Goal: Check status: Check status

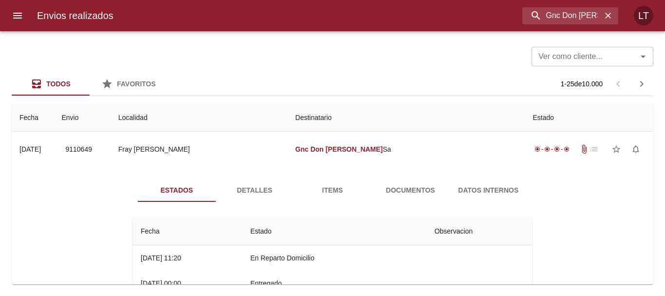
click at [577, 14] on input "Gnc Don [PERSON_NAME]" at bounding box center [561, 15] width 79 height 17
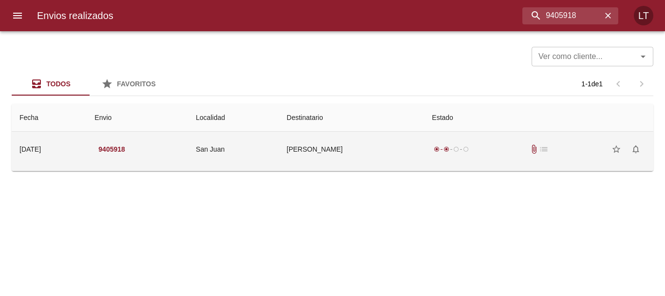
click at [425, 141] on td "[PERSON_NAME]" at bounding box center [352, 148] width 146 height 35
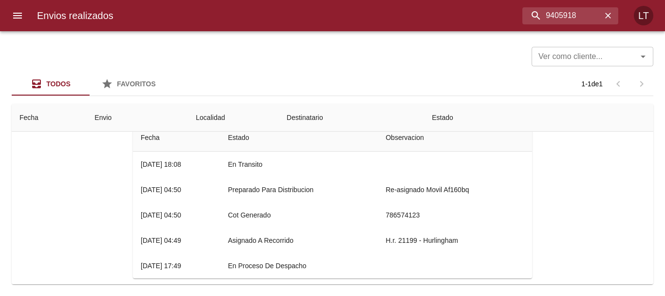
scroll to position [49, 0]
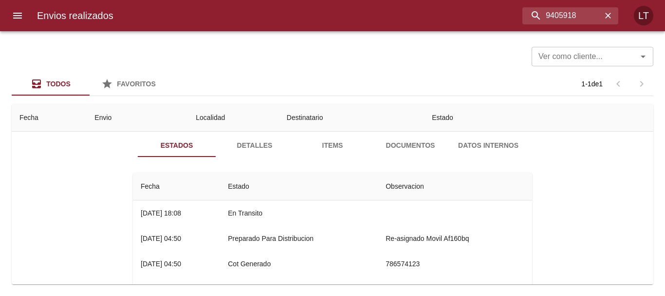
click at [408, 146] on span "Documentos" at bounding box center [410, 145] width 66 height 12
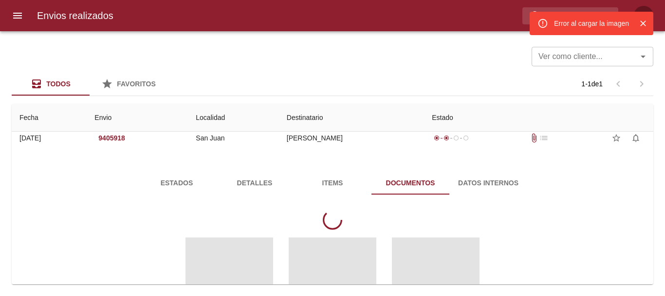
scroll to position [0, 0]
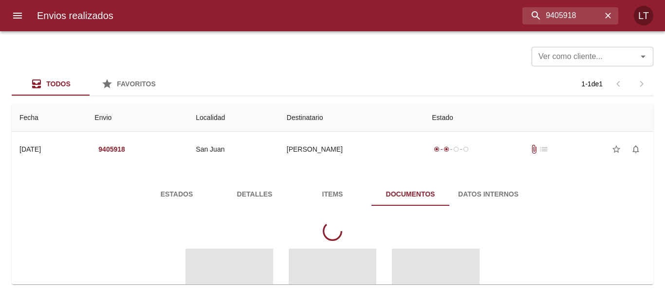
click at [144, 198] on span "Estados" at bounding box center [177, 194] width 66 height 12
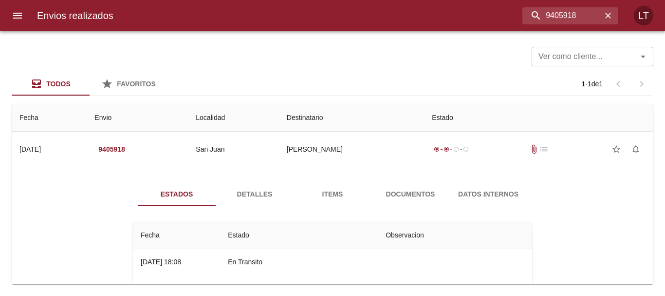
scroll to position [49, 0]
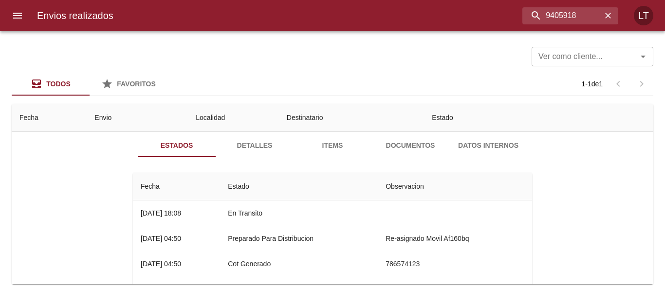
click at [398, 153] on button "Documentos" at bounding box center [411, 144] width 78 height 23
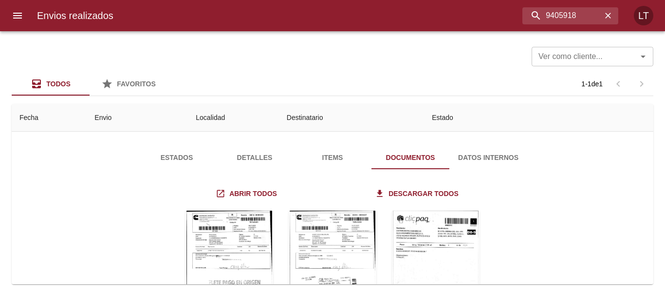
scroll to position [97, 0]
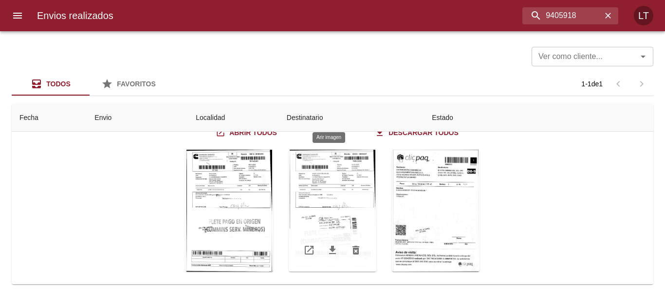
click at [355, 202] on div "Tabla de envíos del cliente" at bounding box center [333, 210] width 88 height 122
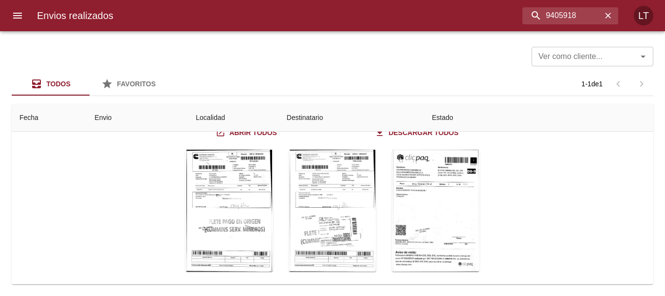
click at [557, 19] on input "9405918" at bounding box center [545, 15] width 114 height 17
paste input "41809"
type input "9441809"
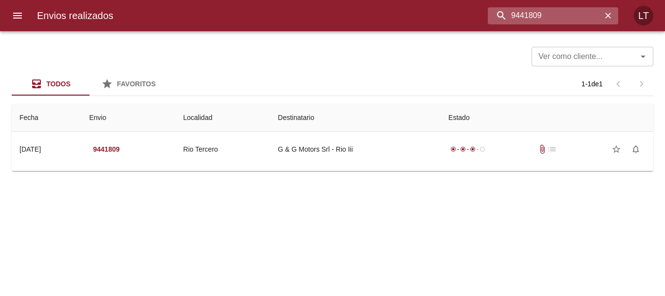
scroll to position [0, 0]
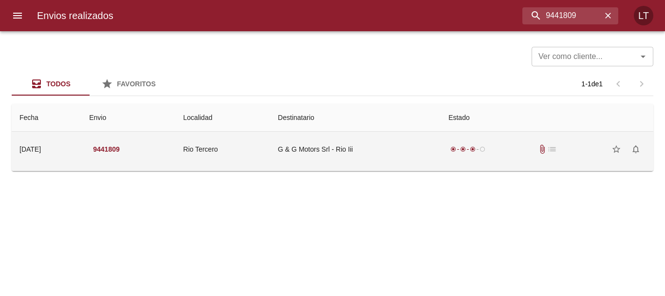
click at [407, 138] on td "G & G Motors Srl - Rio Iii" at bounding box center [355, 148] width 170 height 35
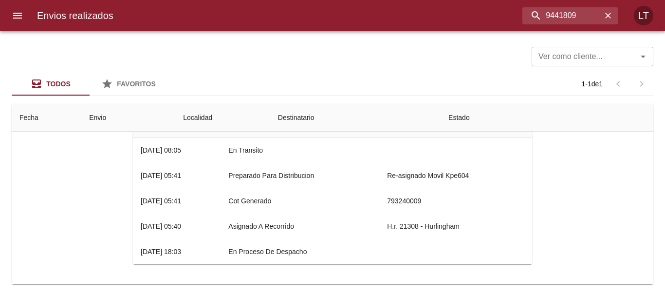
scroll to position [14, 0]
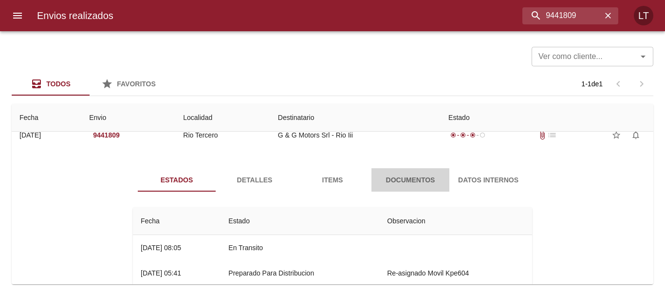
click at [420, 175] on span "Documentos" at bounding box center [410, 180] width 66 height 12
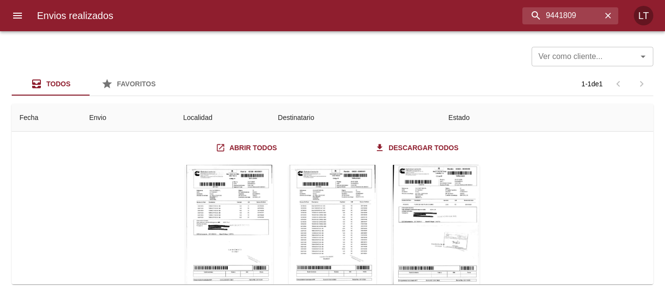
scroll to position [97, 0]
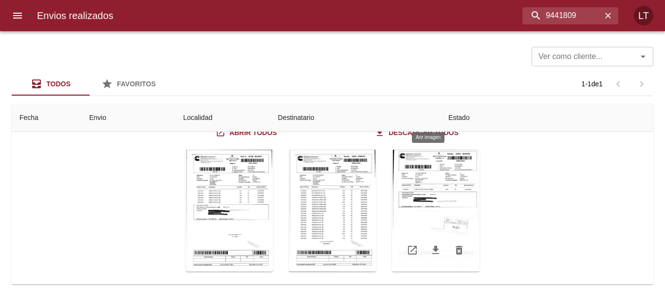
click at [455, 202] on div "Tabla de envíos del cliente" at bounding box center [436, 210] width 88 height 122
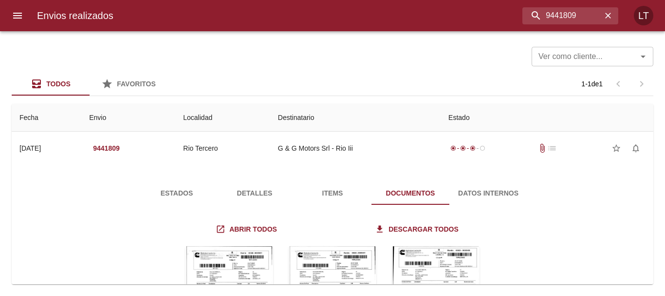
scroll to position [0, 0]
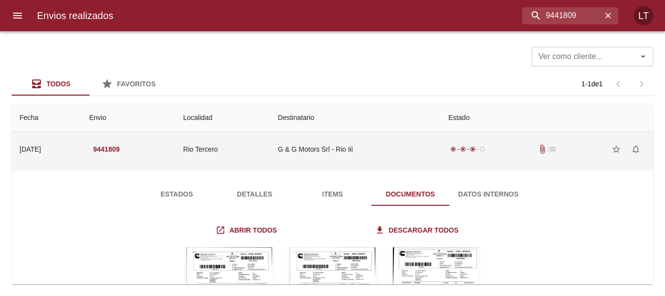
click at [491, 147] on div "radio_button_checked radio_button_checked radio_button_checked radio_button_unc…" at bounding box center [546, 148] width 197 height 19
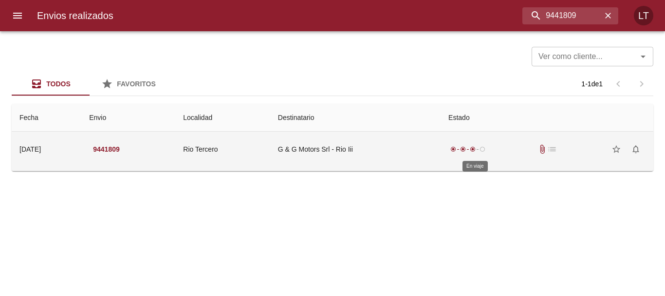
click at [485, 147] on span "radio_button_unchecked" at bounding box center [483, 149] width 6 height 6
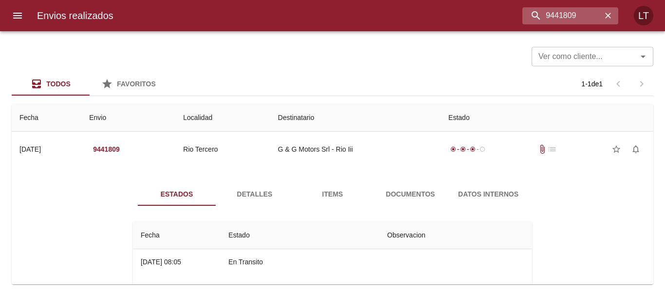
click at [607, 18] on icon "button" at bounding box center [608, 16] width 6 height 6
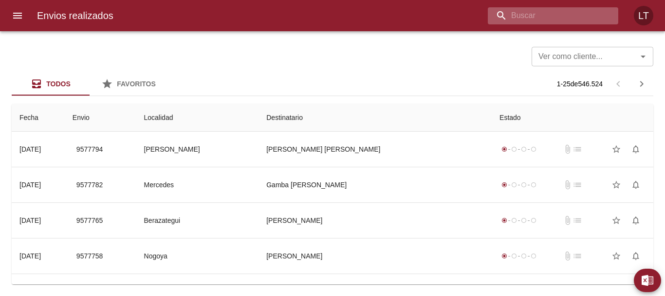
click at [563, 7] on input "buscar" at bounding box center [545, 15] width 114 height 17
paste input "9441811"
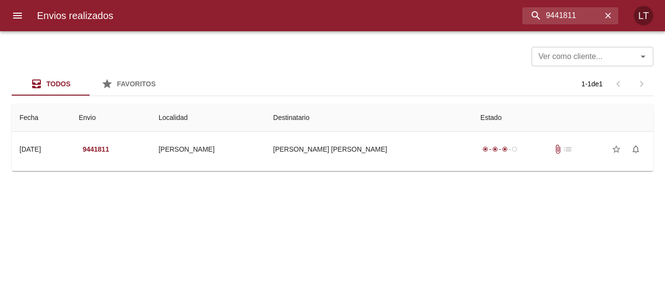
click at [371, 170] on td "Tabla de envíos del cliente" at bounding box center [333, 170] width 642 height 0
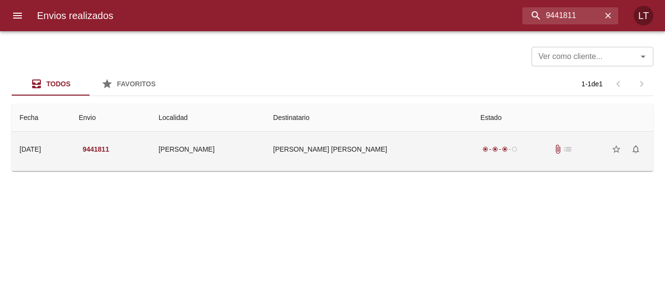
click at [367, 163] on td "[PERSON_NAME] [PERSON_NAME]" at bounding box center [368, 148] width 207 height 35
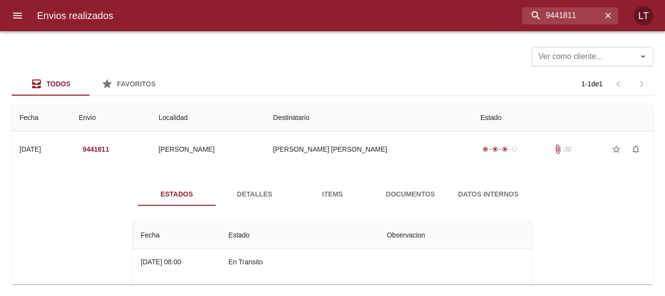
click at [389, 196] on span "Documentos" at bounding box center [410, 194] width 66 height 12
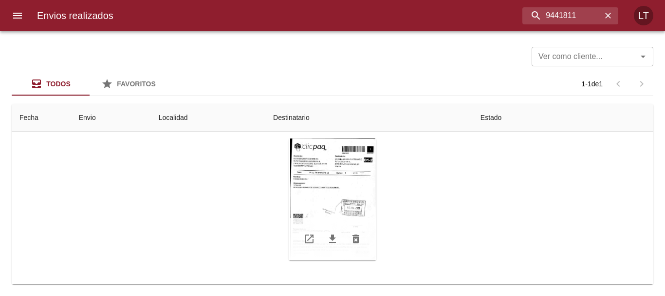
scroll to position [94, 0]
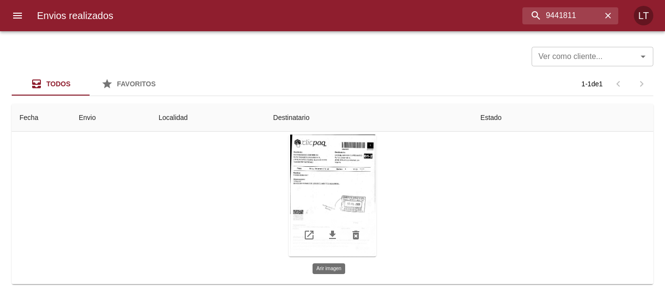
click at [341, 195] on div "Tabla de envíos del cliente" at bounding box center [333, 195] width 88 height 122
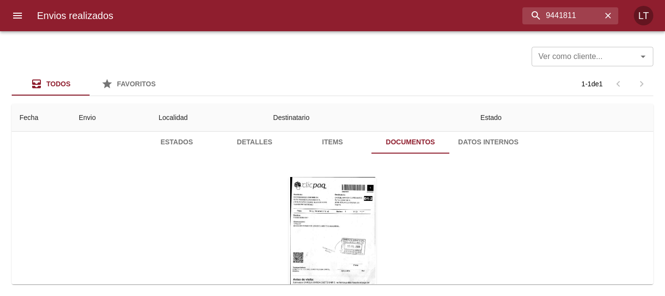
scroll to position [0, 0]
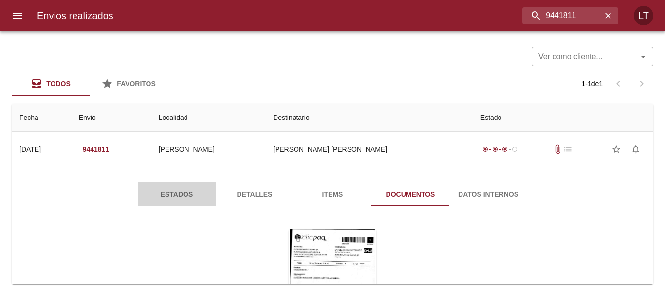
click at [161, 200] on button "Estados" at bounding box center [177, 193] width 78 height 23
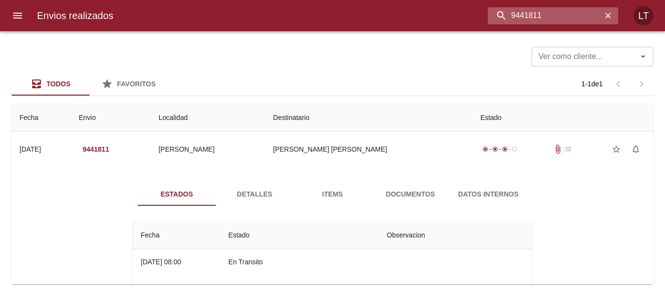
click at [579, 12] on input "9441811" at bounding box center [545, 15] width 114 height 17
paste input "09"
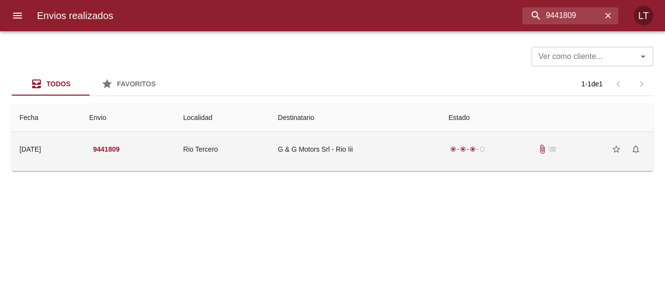
click at [441, 153] on td "G & G Motors Srl - Rio Iii" at bounding box center [355, 148] width 170 height 35
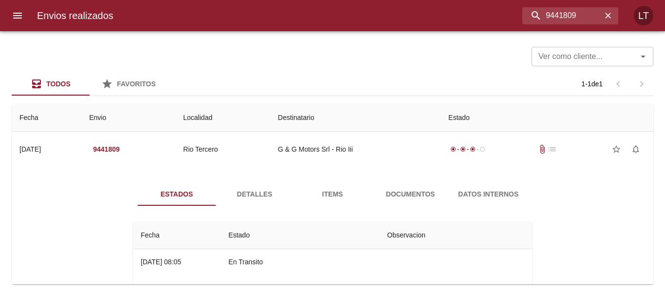
click at [406, 195] on span "Documentos" at bounding box center [410, 194] width 66 height 12
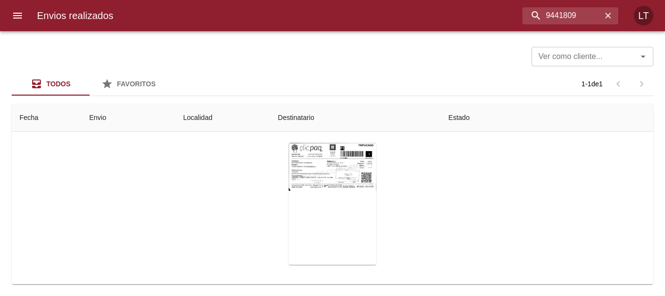
scroll to position [106, 0]
click at [335, 175] on div "Tabla de envíos del cliente" at bounding box center [333, 203] width 88 height 122
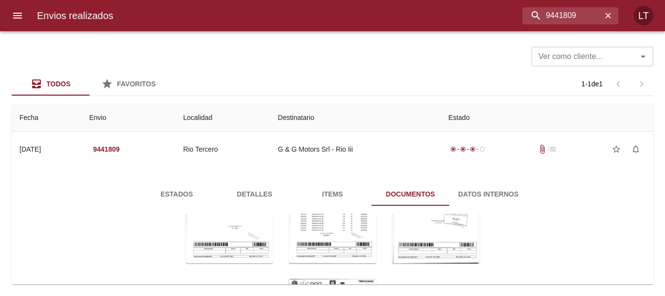
scroll to position [0, 0]
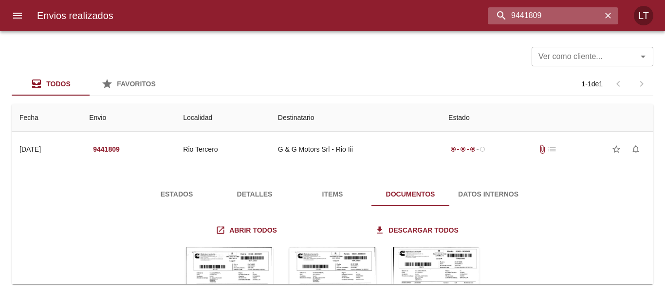
click at [585, 16] on input "9441809" at bounding box center [545, 15] width 114 height 17
paste input "21"
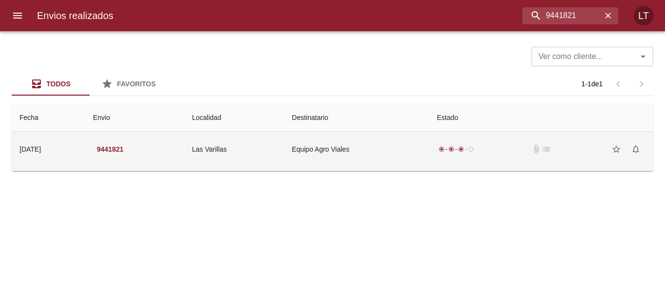
click at [312, 158] on td "Equipo Agro Viales" at bounding box center [356, 148] width 145 height 35
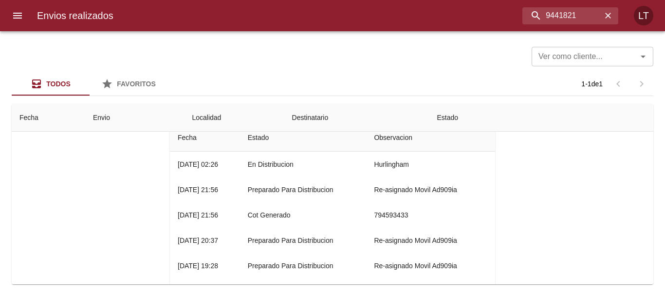
scroll to position [49, 0]
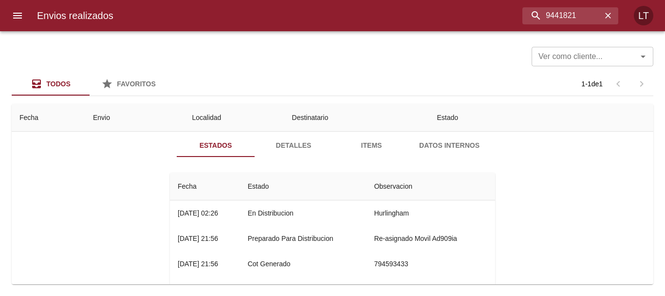
click at [291, 146] on span "Detalles" at bounding box center [293, 145] width 66 height 12
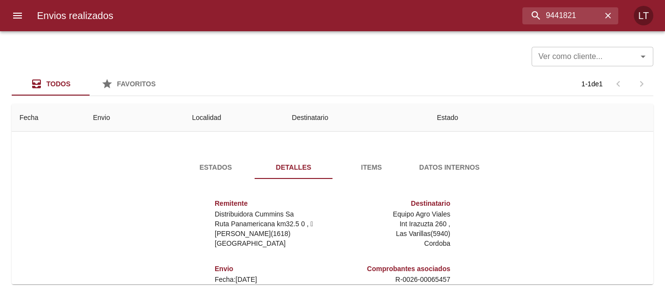
scroll to position [0, 0]
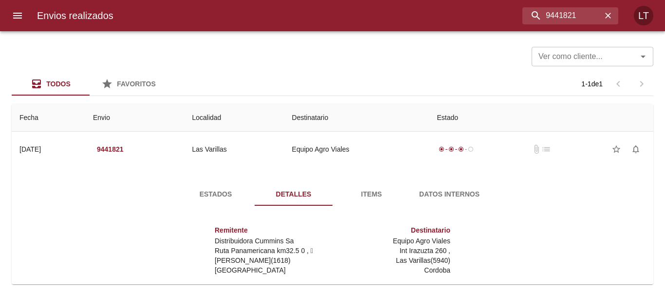
click at [199, 200] on span "Estados" at bounding box center [216, 194] width 66 height 12
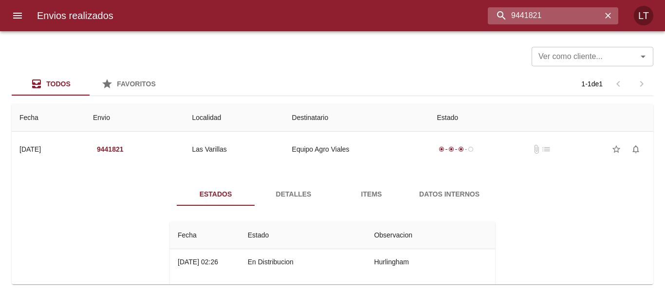
click at [570, 14] on input "9441821" at bounding box center [545, 15] width 114 height 17
paste input "399326"
type input "9399326"
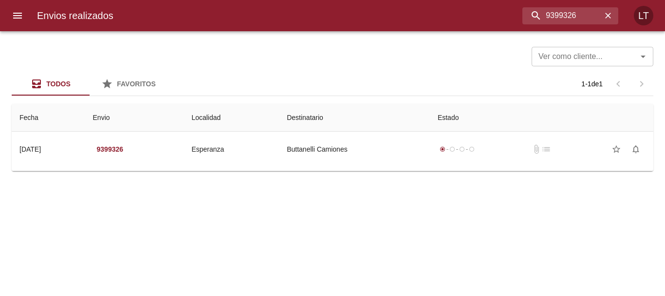
click at [392, 167] on td "Guia : 9399326" at bounding box center [333, 169] width 642 height 4
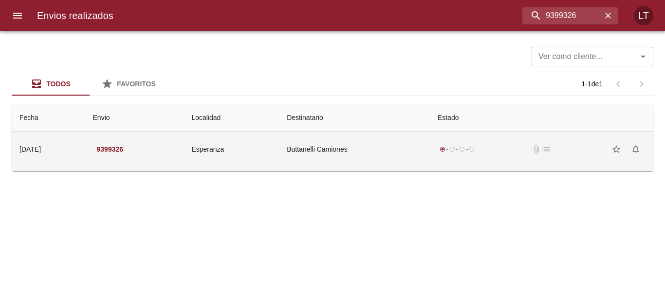
click at [385, 150] on td "Buttanelli Camiones" at bounding box center [354, 148] width 151 height 35
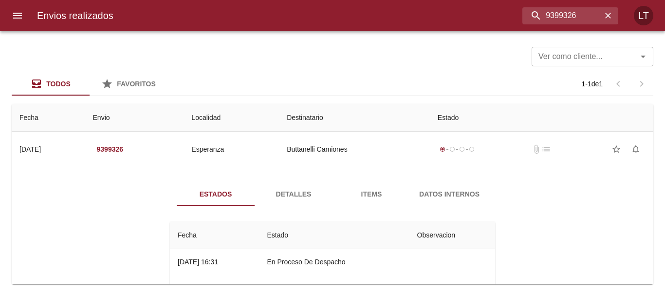
scroll to position [36, 0]
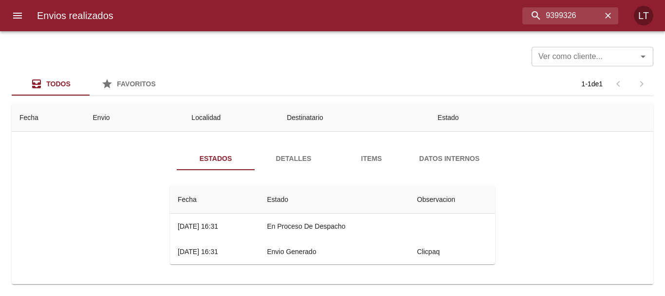
click at [279, 167] on button "Detalles" at bounding box center [294, 158] width 78 height 23
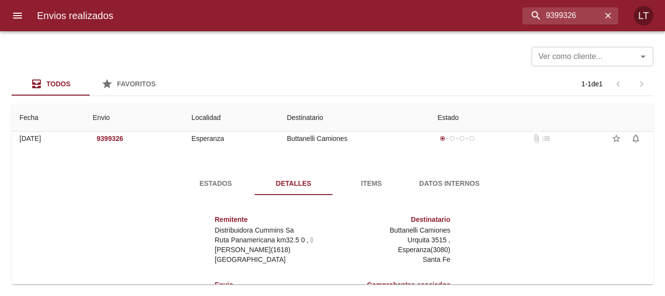
scroll to position [0, 0]
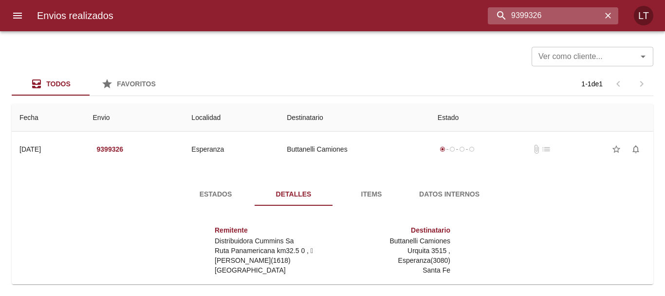
click at [561, 16] on input "9399326" at bounding box center [545, 15] width 114 height 17
paste input "524704"
type input "9524704"
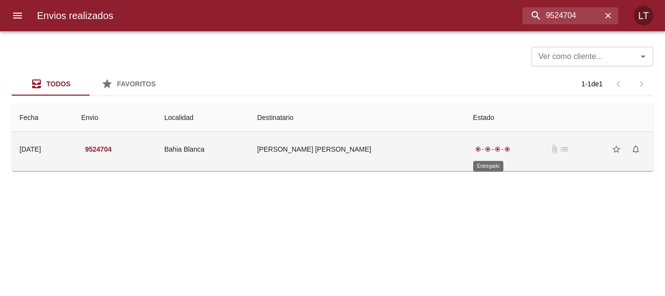
click at [485, 149] on span "radio_button_checked" at bounding box center [488, 149] width 6 height 6
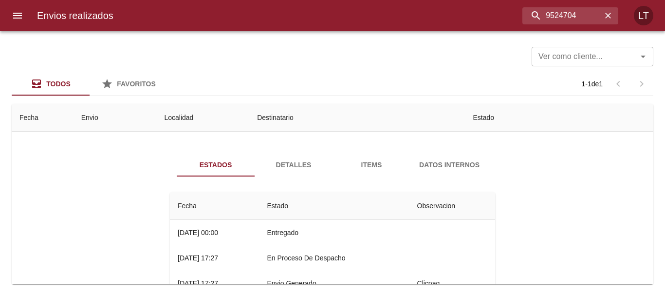
scroll to position [12, 0]
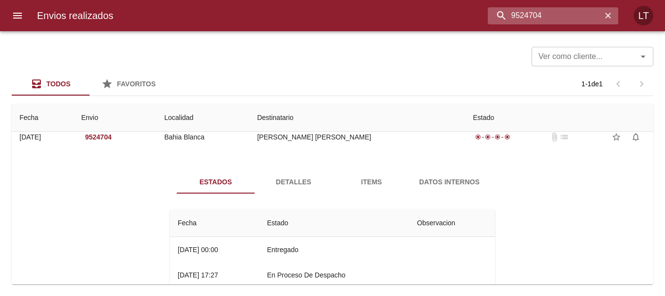
click at [548, 21] on input "9524704" at bounding box center [545, 15] width 114 height 17
